Goal: Transaction & Acquisition: Purchase product/service

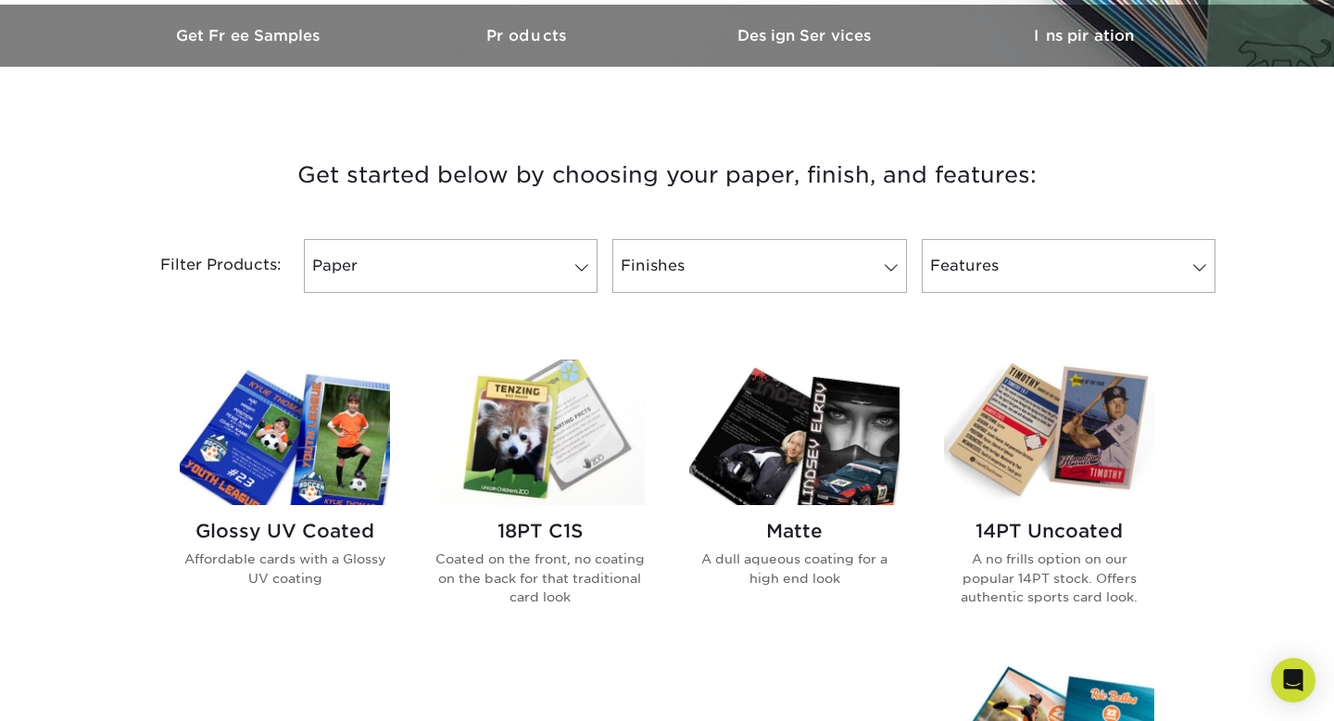
scroll to position [607, 0]
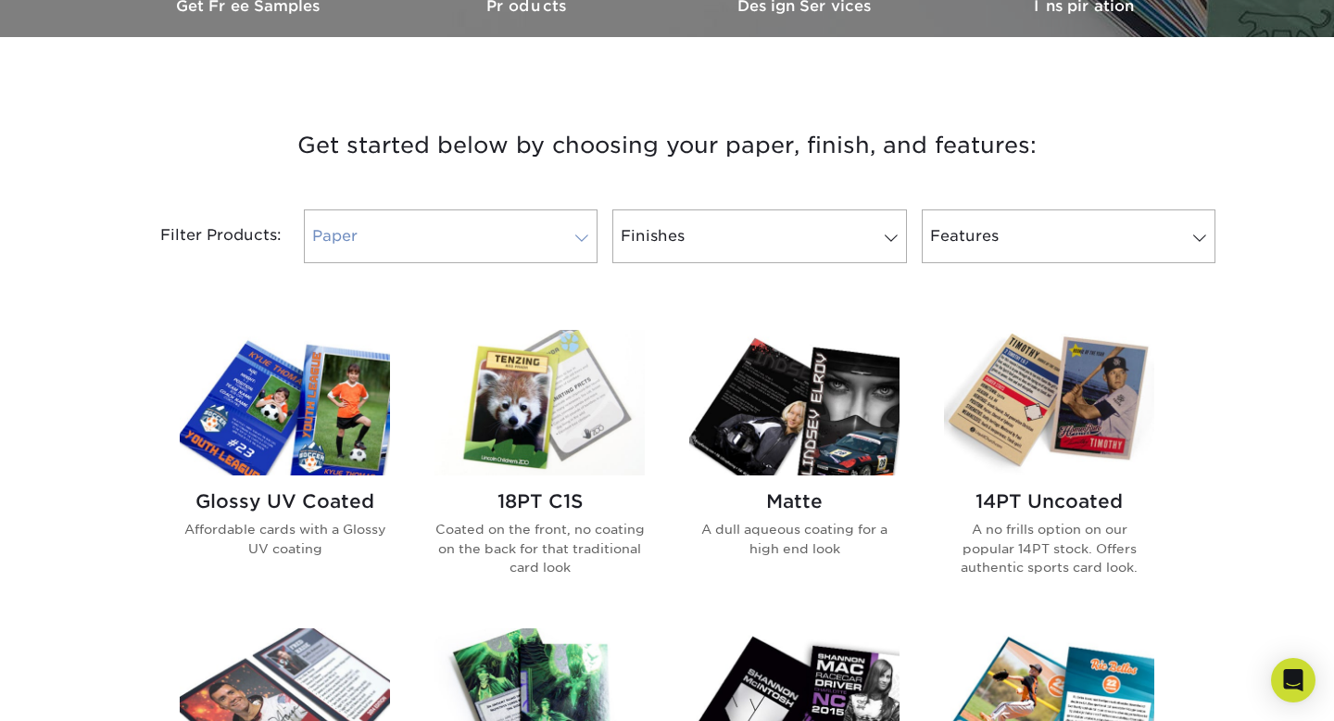
click at [521, 241] on link "Paper" at bounding box center [451, 236] width 294 height 54
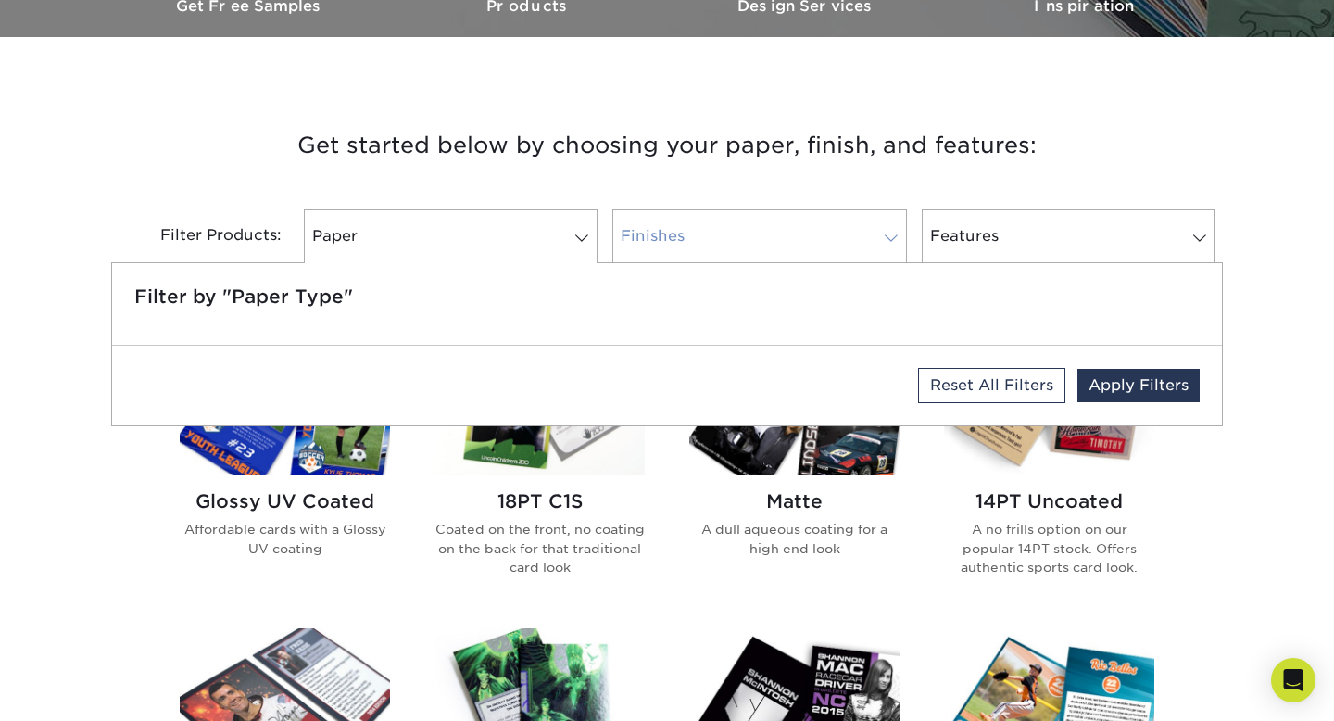
click at [756, 234] on link "Finishes" at bounding box center [759, 236] width 294 height 54
click at [140, 238] on div "Filter Products:" at bounding box center [203, 236] width 185 height 54
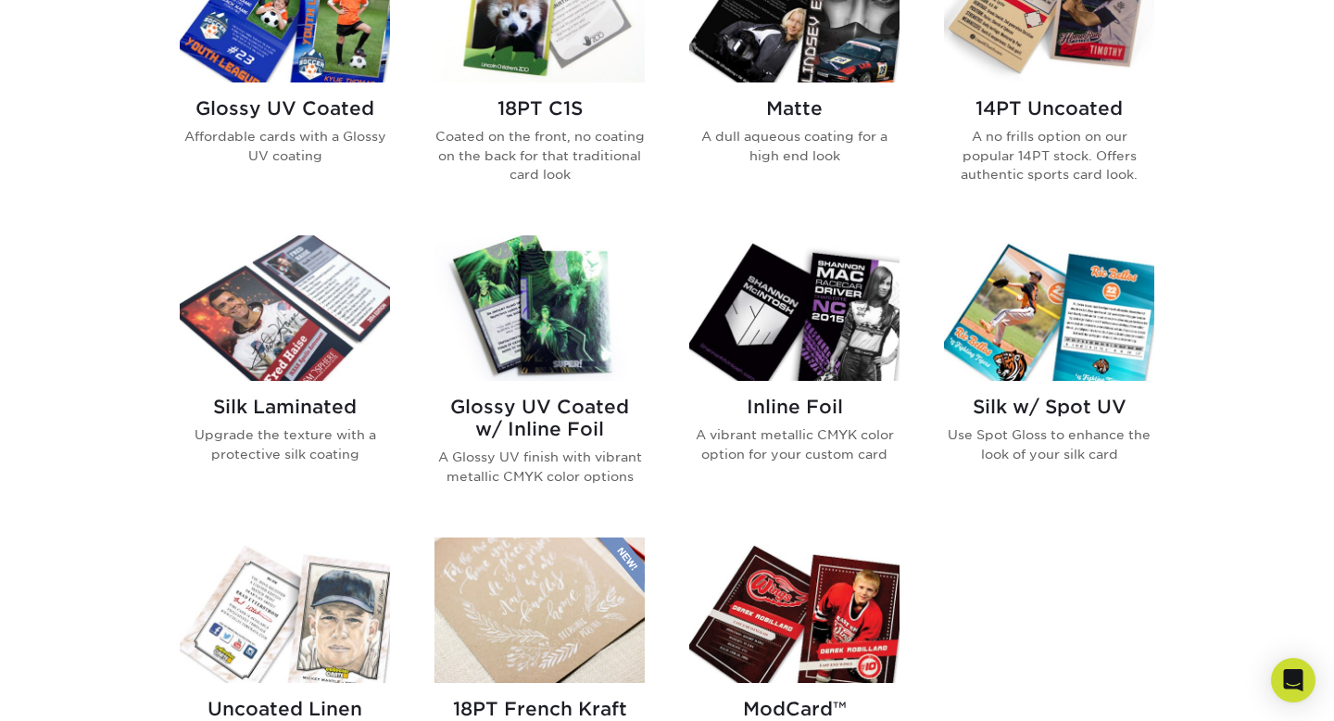
scroll to position [1020, 0]
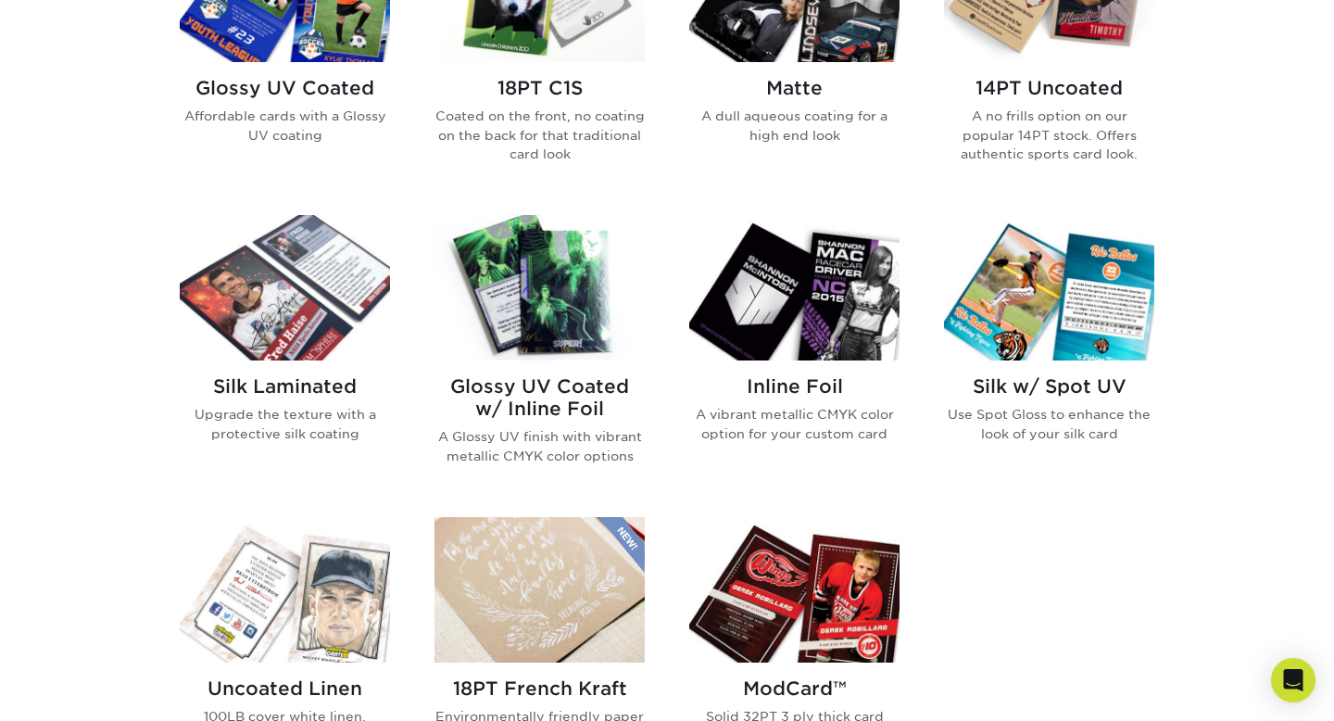
click at [1042, 309] on img at bounding box center [1049, 287] width 210 height 145
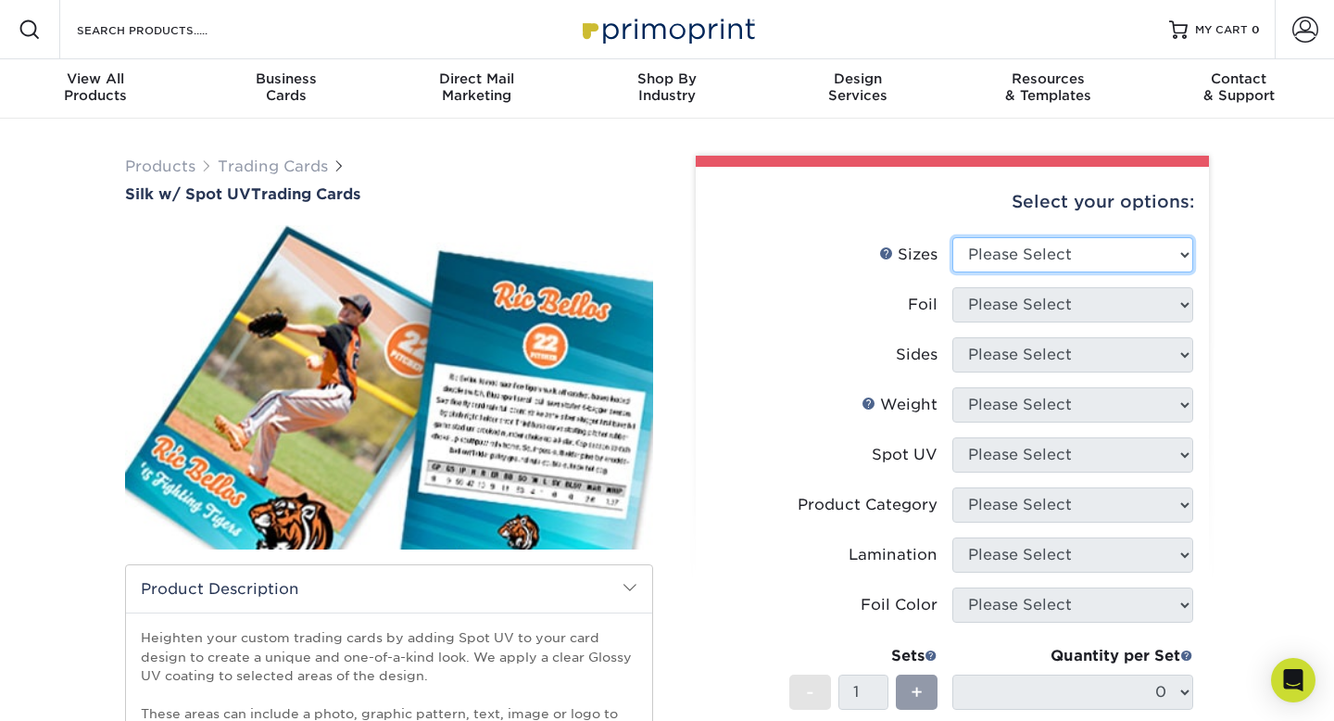
click at [1175, 257] on select "Please Select 2.5" x 3.5"" at bounding box center [1072, 254] width 241 height 35
select select "2.50x3.50"
click at [952, 237] on select "Please Select 2.5" x 3.5"" at bounding box center [1072, 254] width 241 height 35
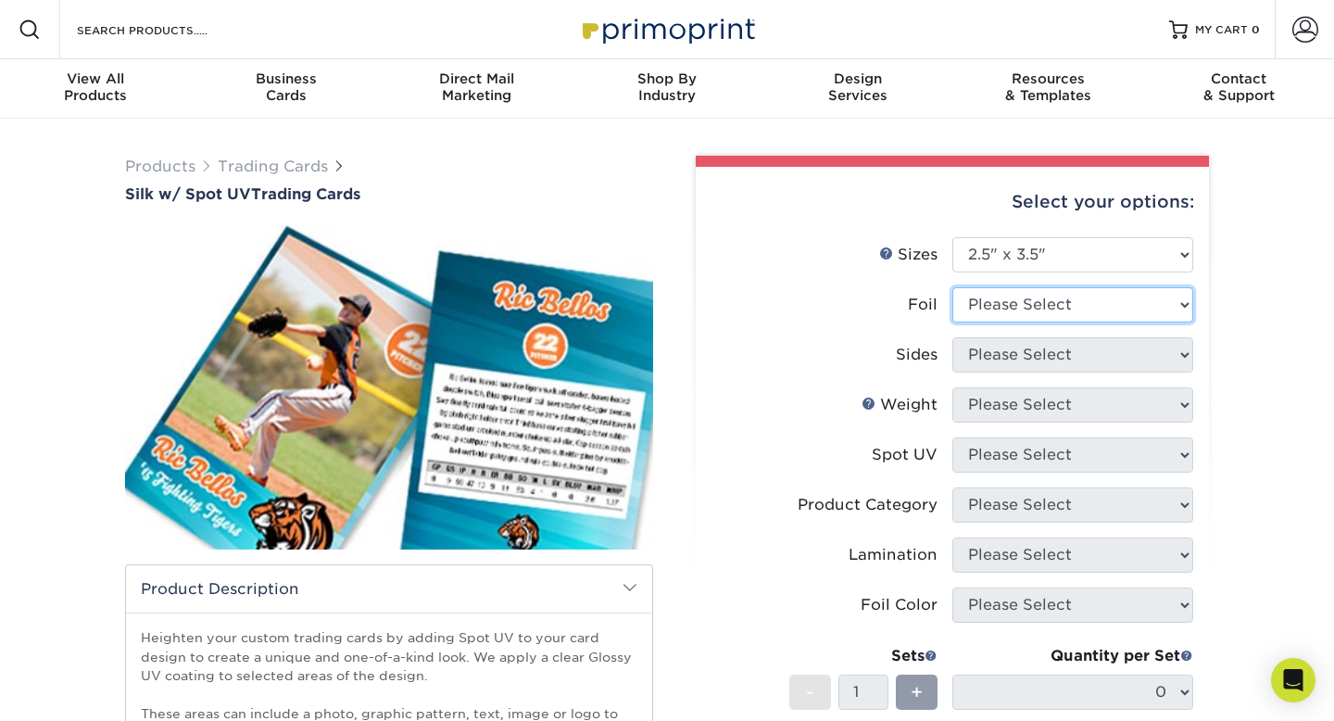
click at [1149, 308] on select "Please Select No Yes" at bounding box center [1072, 304] width 241 height 35
select select "0"
click at [952, 287] on select "Please Select No Yes" at bounding box center [1072, 304] width 241 height 35
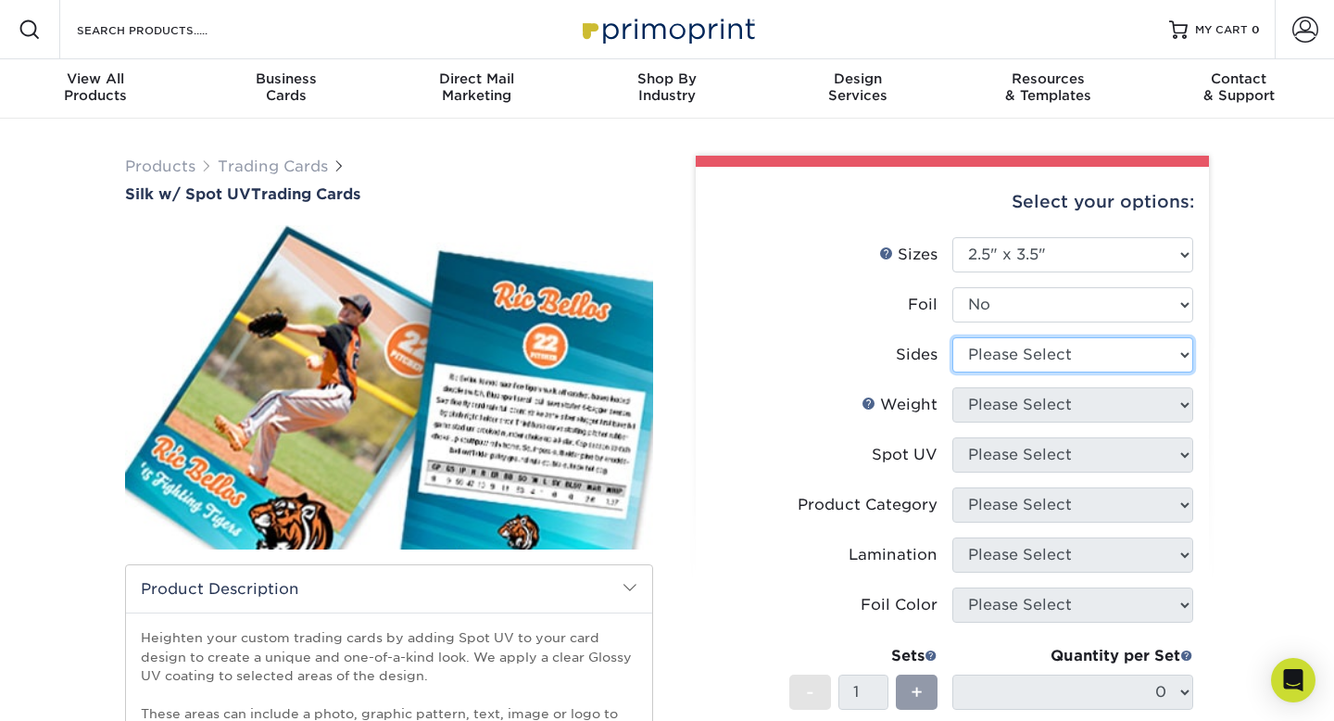
click at [1131, 357] on select "Please Select Print Both Sides Print Front Only" at bounding box center [1072, 354] width 241 height 35
select select "13abbda7-1d64-4f25-8bb2-c179b224825d"
click at [952, 337] on select "Please Select Print Both Sides Print Front Only" at bounding box center [1072, 354] width 241 height 35
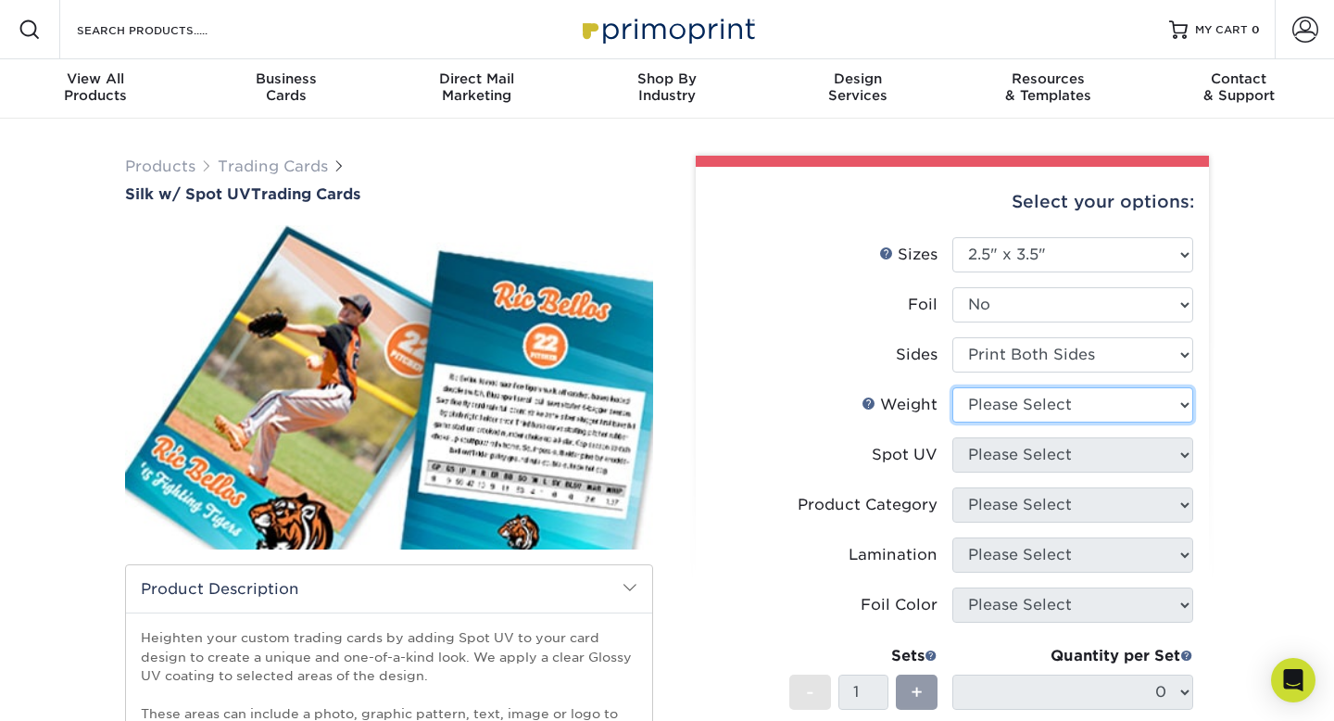
click at [1110, 415] on select "Please Select 16PT" at bounding box center [1072, 404] width 241 height 35
select select "16PT"
click at [952, 387] on select "Please Select 16PT" at bounding box center [1072, 404] width 241 height 35
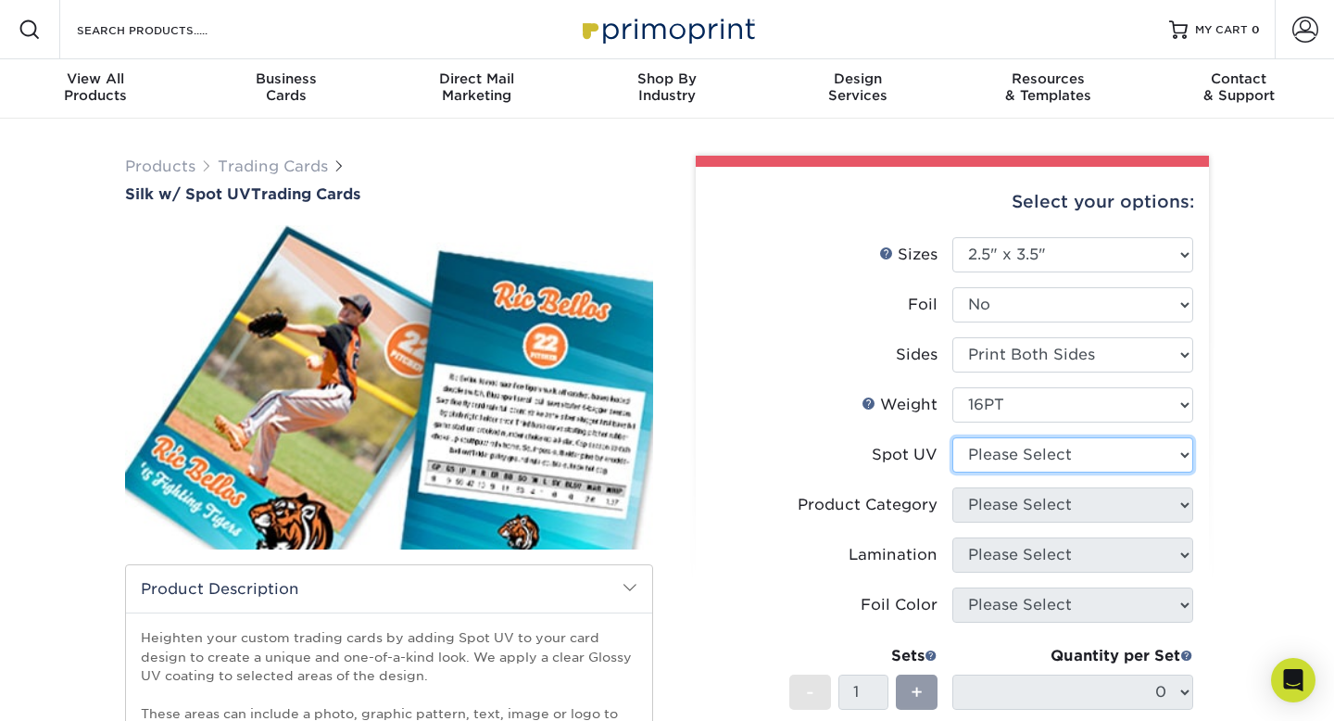
click at [1093, 463] on select "Please Select Front and Back (Both Sides) Front Only Back Only" at bounding box center [1072, 454] width 241 height 35
select select "0"
click at [952, 437] on select "Please Select Front and Back (Both Sides) Front Only Back Only" at bounding box center [1072, 454] width 241 height 35
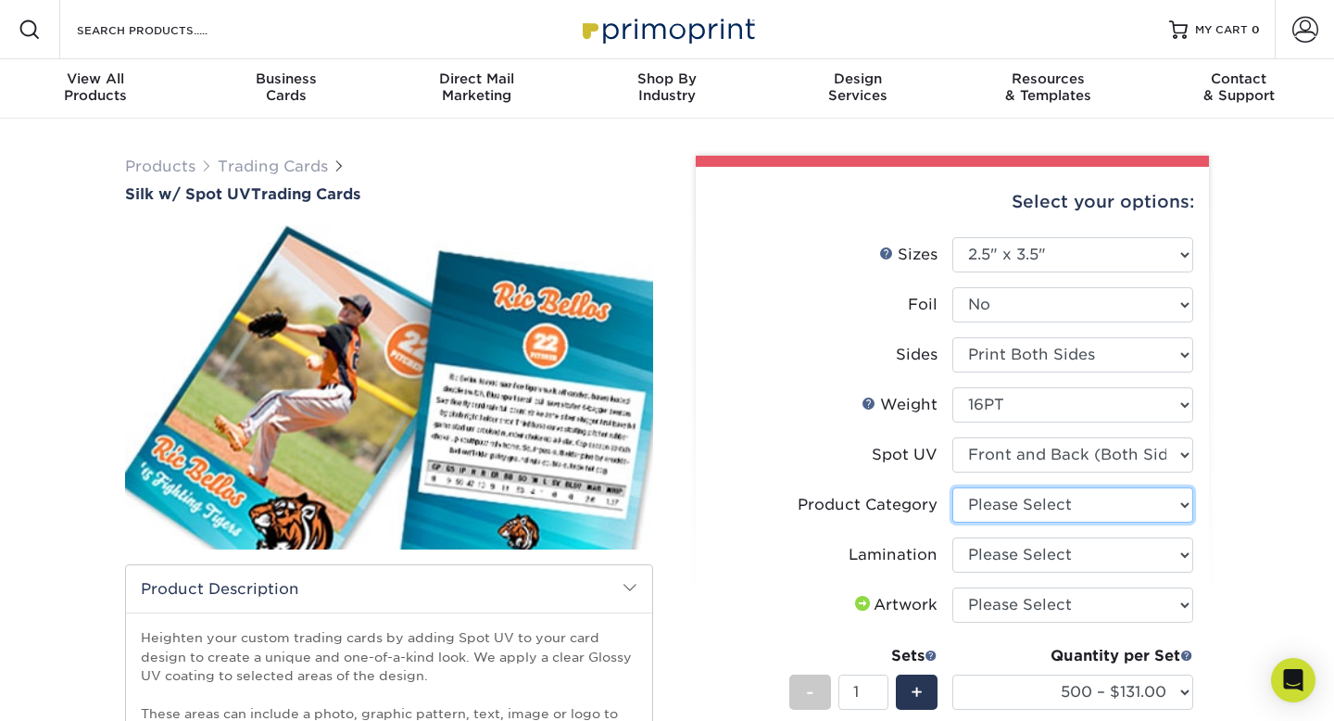
click at [1072, 508] on select "Please Select Trading Cards" at bounding box center [1072, 504] width 241 height 35
select select "c2f9bce9-36c2-409d-b101-c29d9d031e18"
click at [952, 487] on select "Please Select Trading Cards" at bounding box center [1072, 504] width 241 height 35
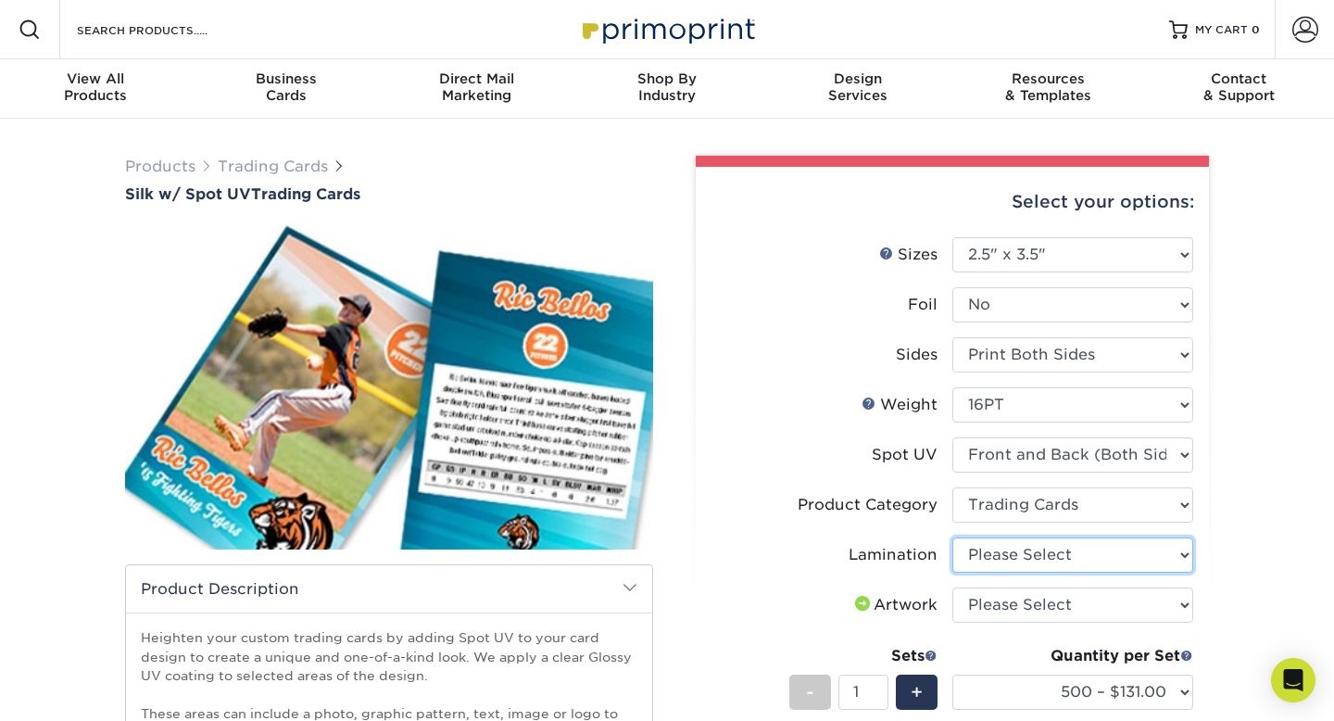
click at [1057, 561] on select "Please Select Silk" at bounding box center [1072, 554] width 241 height 35
select select "ccacb42f-45f7-42d3-bbd3-7c8421cf37f0"
click at [952, 537] on select "Please Select Silk" at bounding box center [1072, 554] width 241 height 35
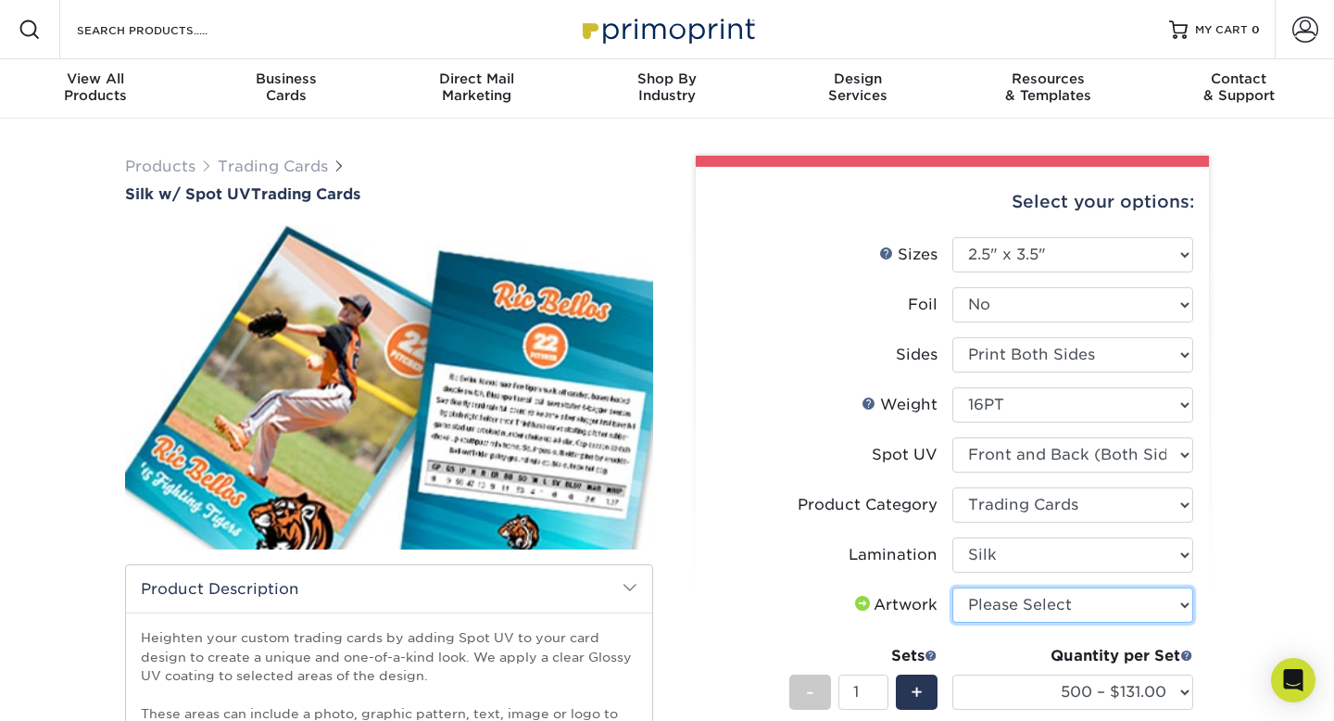
click at [1044, 612] on select "Please Select I will upload files I need a design - $100" at bounding box center [1072, 604] width 241 height 35
select select "upload"
click at [952, 587] on select "Please Select I will upload files I need a design - $100" at bounding box center [1072, 604] width 241 height 35
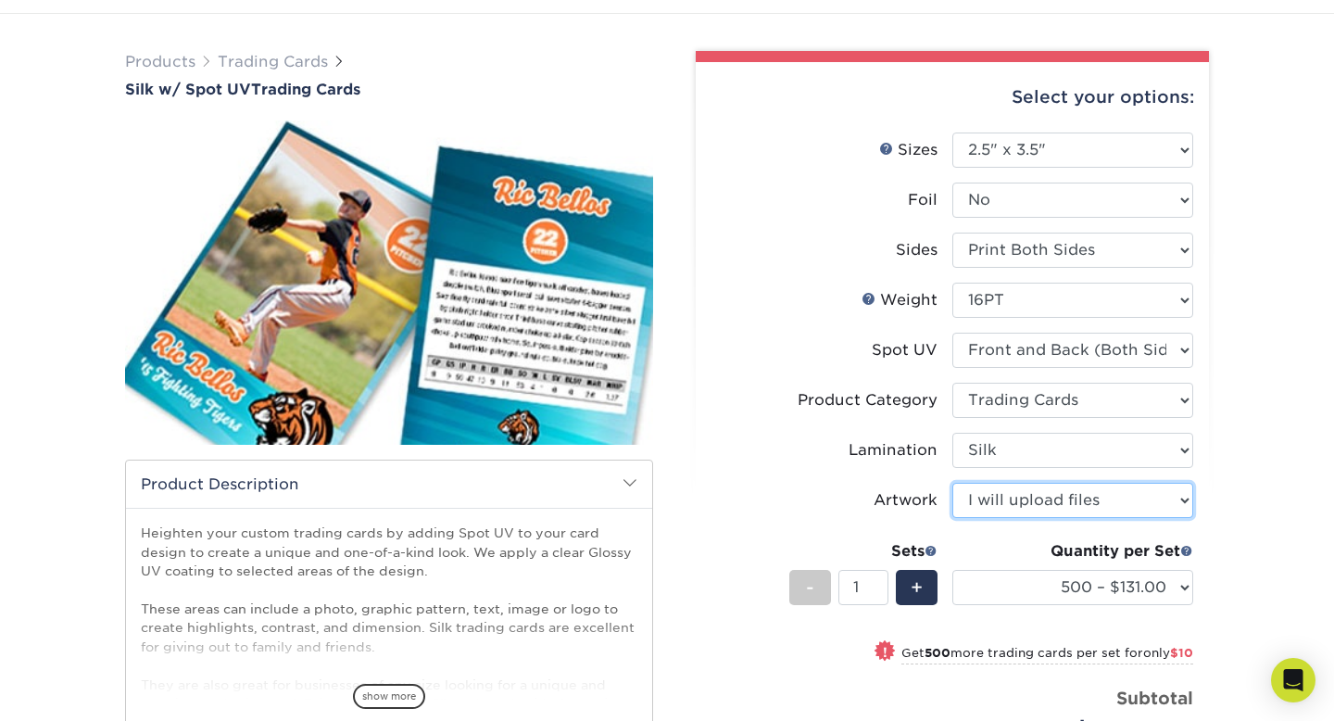
scroll to position [137, 0]
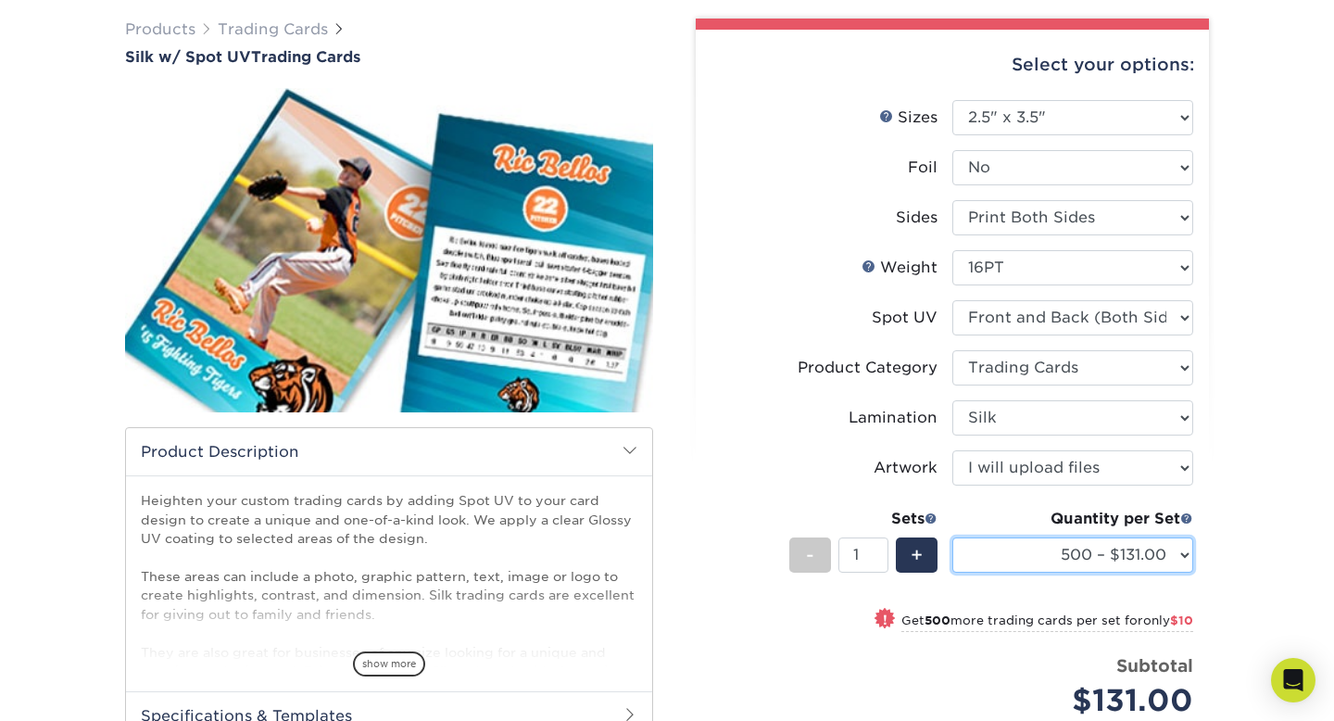
click at [1180, 550] on select "500 – $131.00 1000 – $141.00 2500 – $339.00 5000 – $568.00 10000 – $1024.00" at bounding box center [1072, 554] width 241 height 35
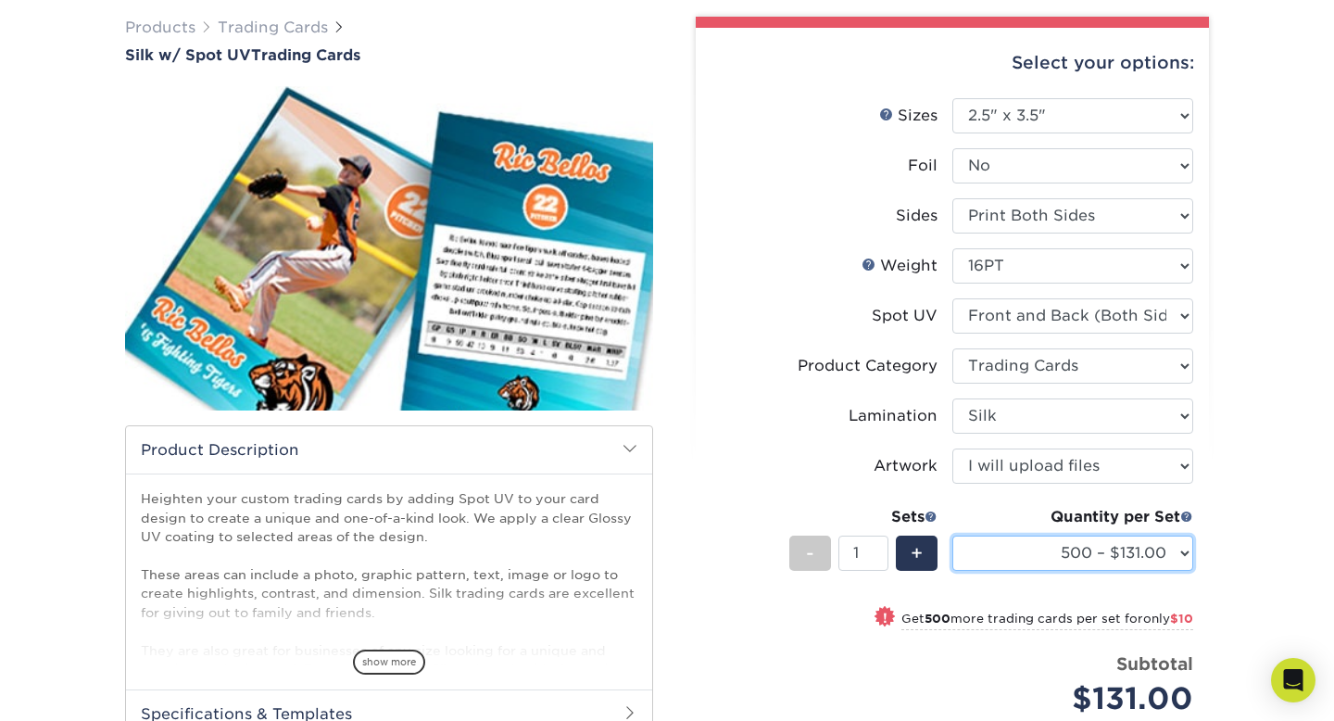
scroll to position [0, 0]
